Goal: Find specific page/section: Find specific page/section

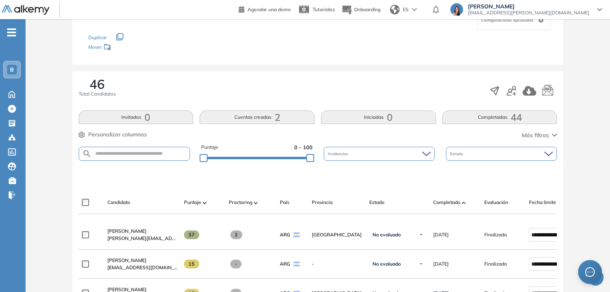
click at [15, 72] on div "B" at bounding box center [12, 70] width 10 height 10
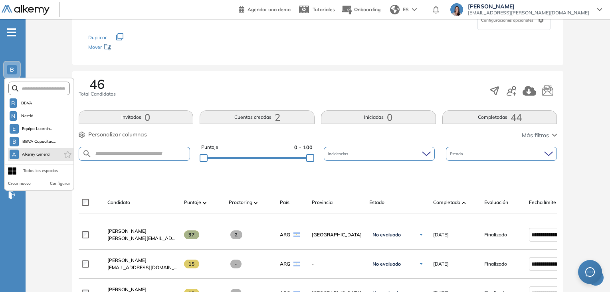
click at [34, 156] on span "Alkemy General" at bounding box center [36, 154] width 29 height 6
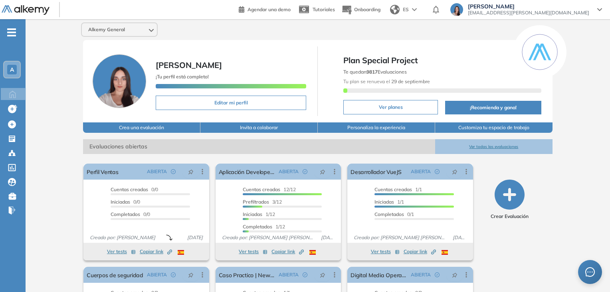
click at [486, 147] on button "Ver todas las evaluaciones" at bounding box center [493, 146] width 117 height 15
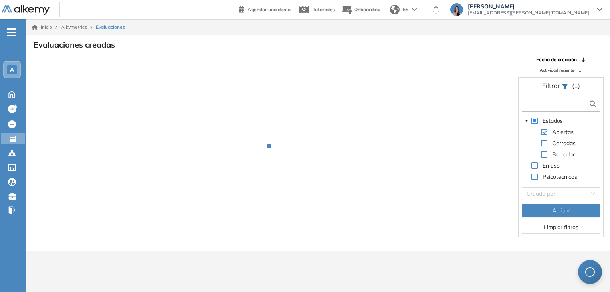
click at [545, 104] on input "text" at bounding box center [556, 104] width 65 height 8
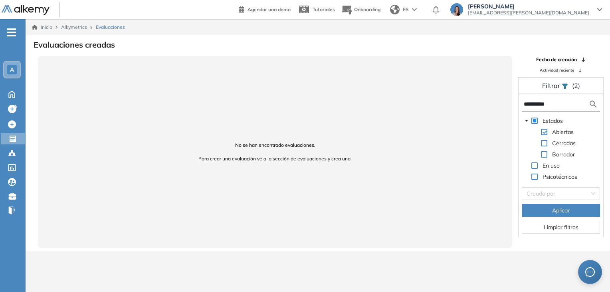
click at [560, 106] on input "**********" at bounding box center [556, 104] width 65 height 8
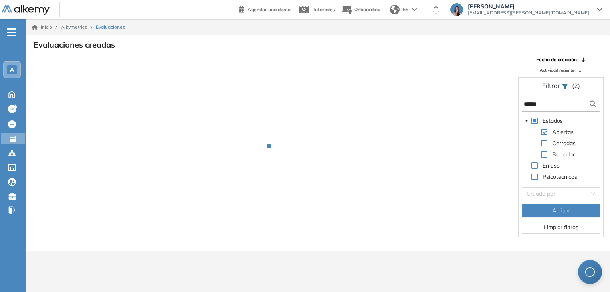
type input "******"
click at [570, 210] on span "Aplicar" at bounding box center [561, 210] width 18 height 9
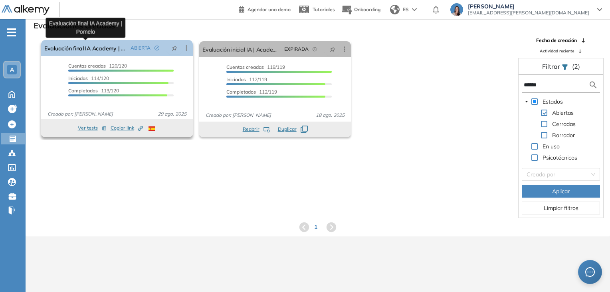
click at [104, 45] on link "Evaluación final IA Academy | Pomelo" at bounding box center [85, 48] width 83 height 16
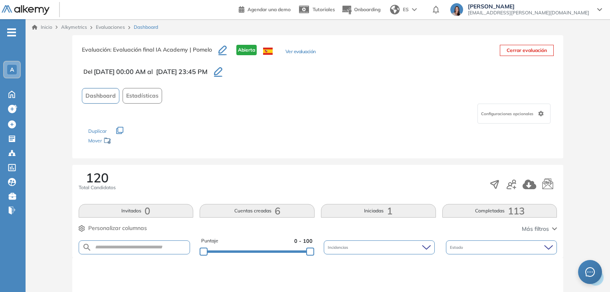
click at [510, 211] on span "113" at bounding box center [516, 211] width 17 height 0
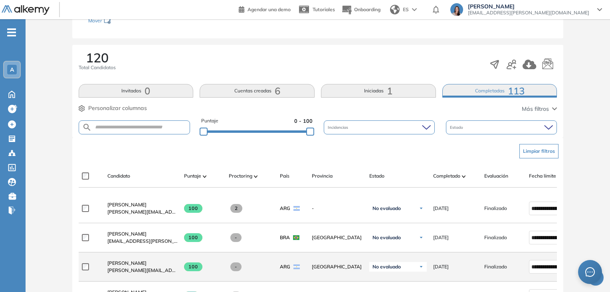
scroll to position [200, 0]
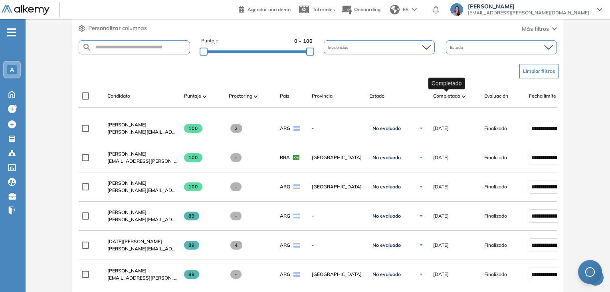
click at [460, 94] on span "Completado" at bounding box center [446, 95] width 27 height 7
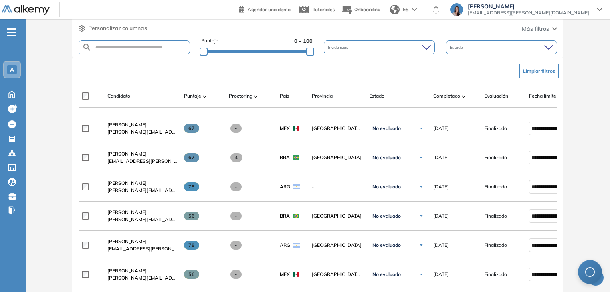
scroll to position [160, 0]
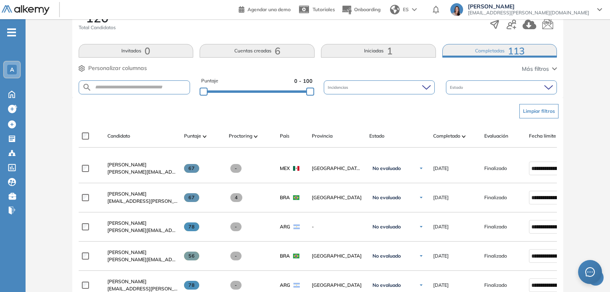
click at [385, 47] on button "Iniciadas 1" at bounding box center [378, 51] width 115 height 14
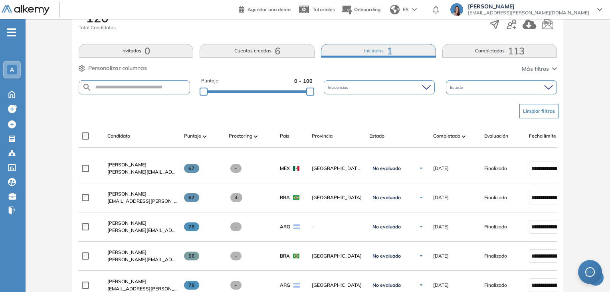
scroll to position [80, 0]
